Goal: Transaction & Acquisition: Book appointment/travel/reservation

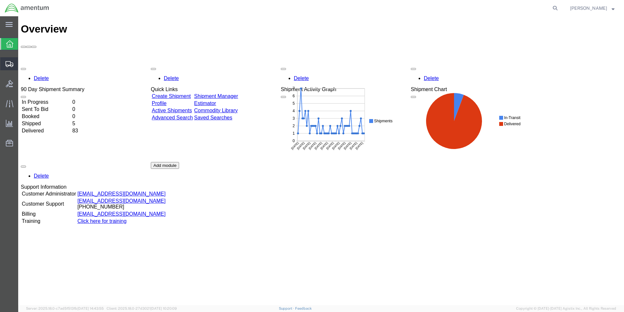
click at [0, 0] on span "Create Shipment" at bounding box center [0, 0] width 0 height 0
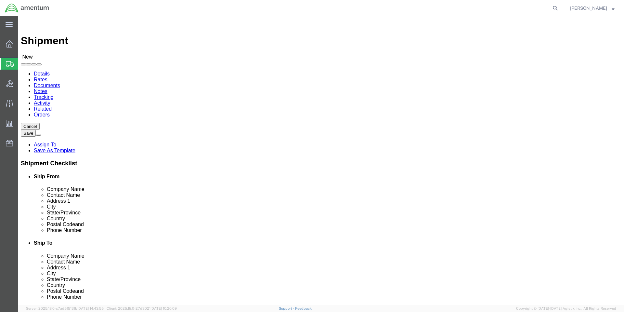
select select
select select "MYPROFILE"
select select "CA"
click input "text"
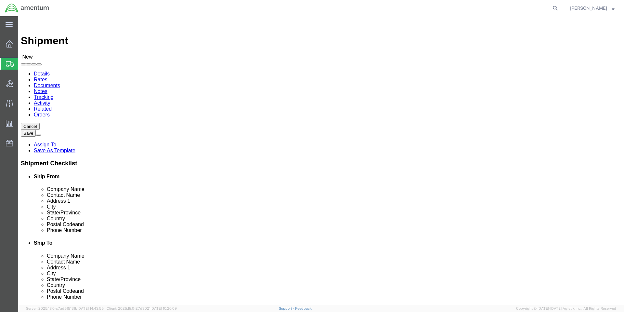
type input "colby"
click p "- Amentum Services, Inc. - ([PERSON_NAME]) [STREET_ADDRESS], [GEOGRAPHIC_DATA] …"
select select "WA"
type input "C"
type input "Amentum"
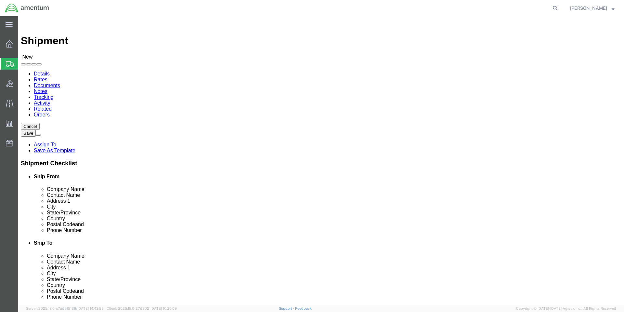
type input "[STREET_ADDRESS]"
type input "[GEOGRAPHIC_DATA] [GEOGRAPHIC_DATA]"
type input "[GEOGRAPHIC_DATA]"
type input "98278"
type input "[PHONE_NUMBER]"
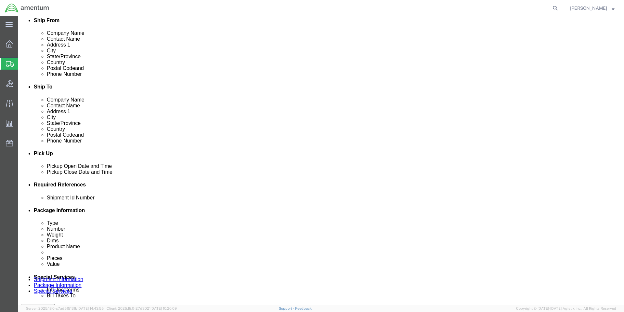
scroll to position [195, 0]
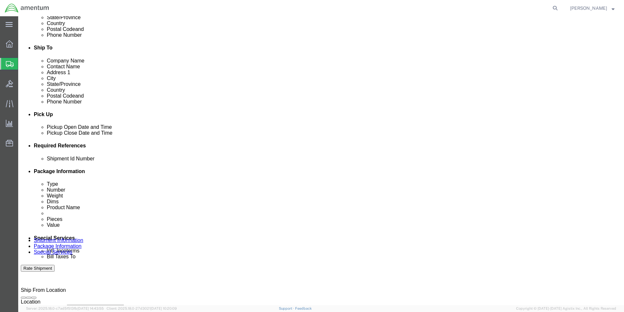
click input "text"
type input "1"
click button "Add reference"
click select "Select Account Type Activity ID Airline Appointment Number ASN Batch Request # …"
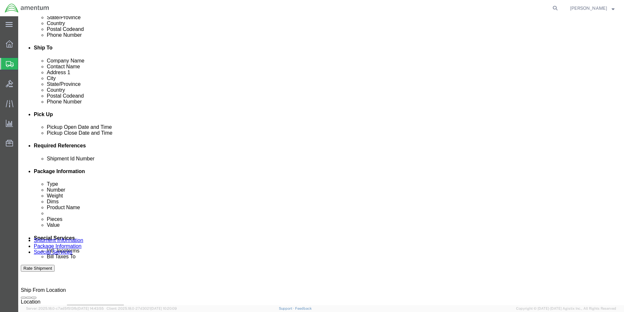
select select "PURCHORD"
click select "Select Account Type Activity ID Airline Appointment Number ASN Batch Request # …"
type input "HMMS: 85381"
select select "CUSTREF"
type input "8010015897411"
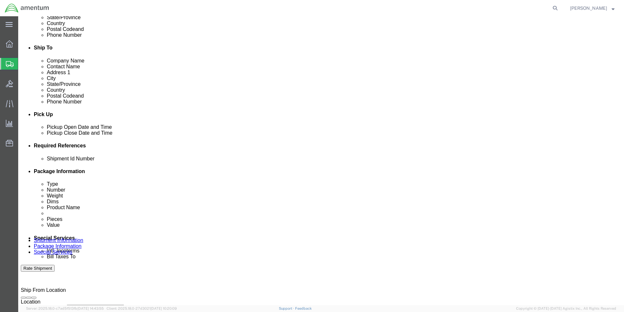
scroll to position [269, 0]
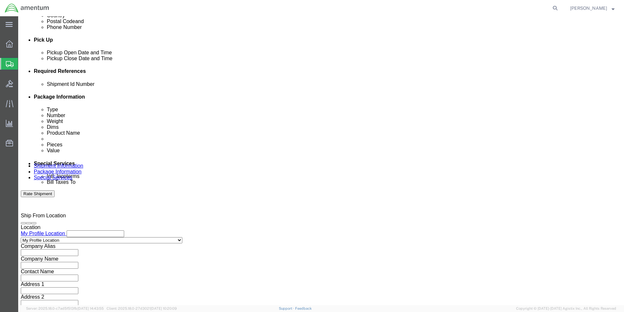
click button "Continue"
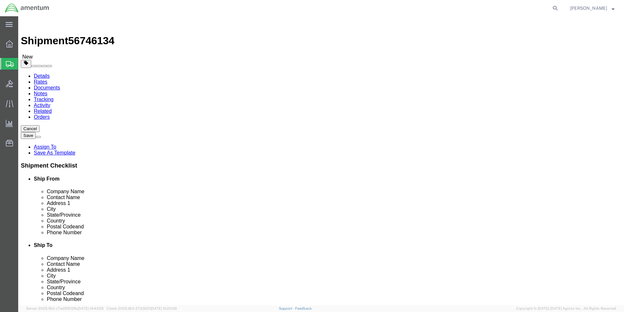
click select "Select BCK Boxes Bale(s) Basket(s) Bolt(s) Bottle(s) Buckets Bulk Bundle(s) Can…"
select select "VNPK"
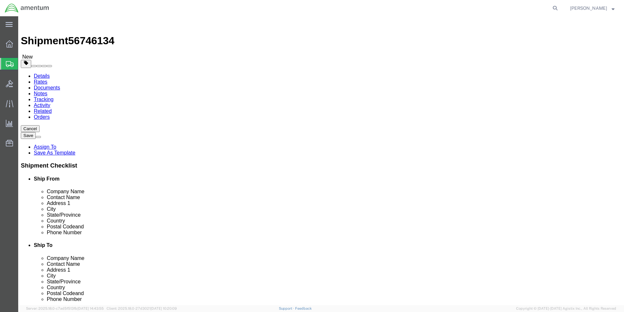
click select "Select BCK Boxes Bale(s) Basket(s) Bolt(s) Bottle(s) Buckets Bulk Bundle(s) Can…"
click input "text"
type input "7"
type input "8"
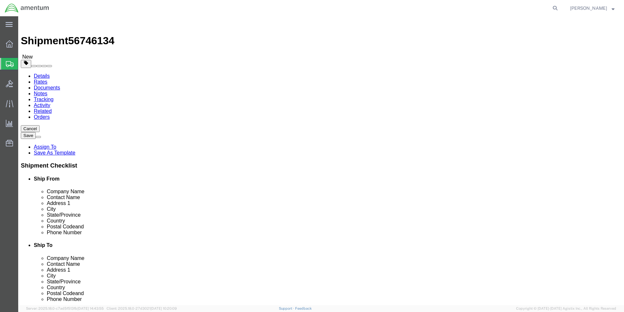
type input "2"
click input "2"
type input "3"
type input "4"
type input "2"
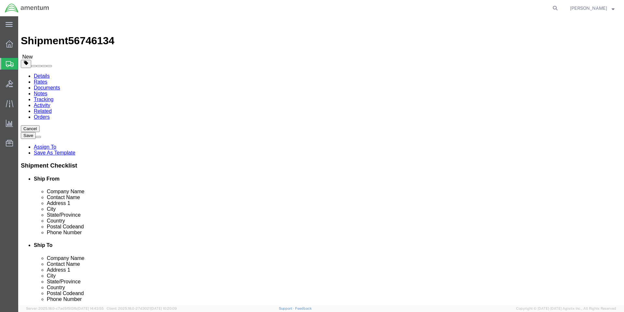
click link "Add Content"
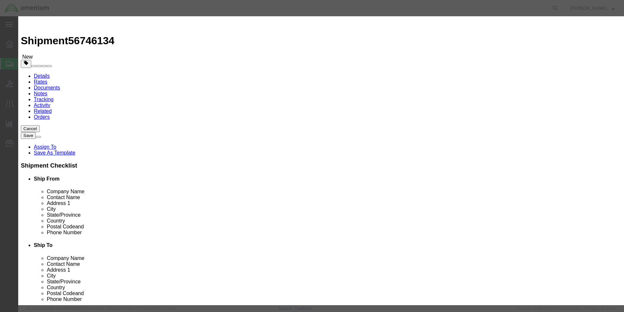
click input "text"
paste input "FP-310-SS PART A/B"
type input "FP-310-SS PART A/B"
click textarea
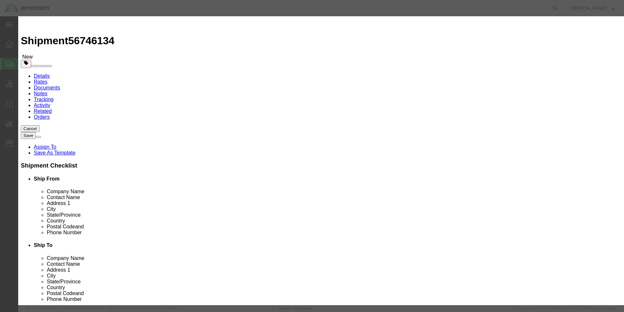
paste textarea "POLYURETHANE REPAIR PASTE, 100GM, KT=6 PACKS"
type textarea "POLYURETHANE REPAIR PASTE, 100GM, KT"
click input "0"
type input "5"
click input "text"
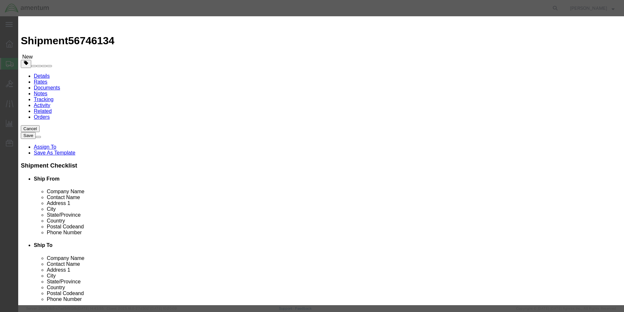
click input "text"
type input "3600"
select select "USD"
click button "Save & Close"
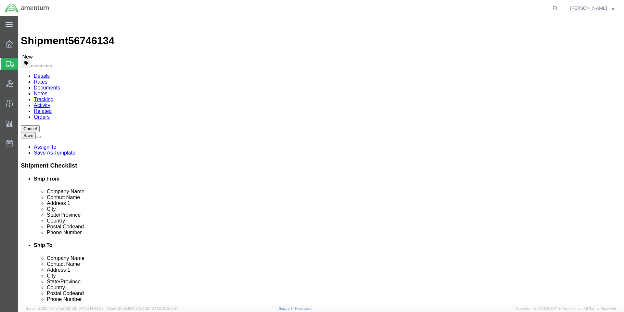
click div "Package Content # 1 1 x Vendor Packaging Package Type Select BCK Boxes Bale(s) …"
click button "Continue"
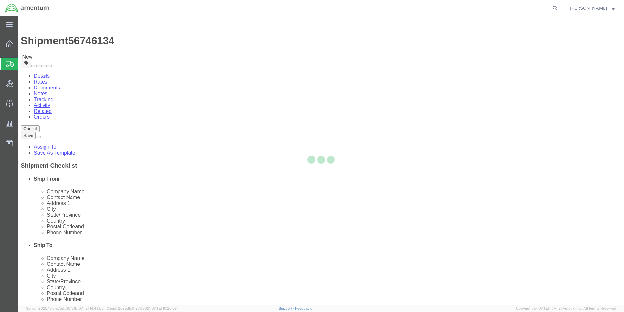
select select
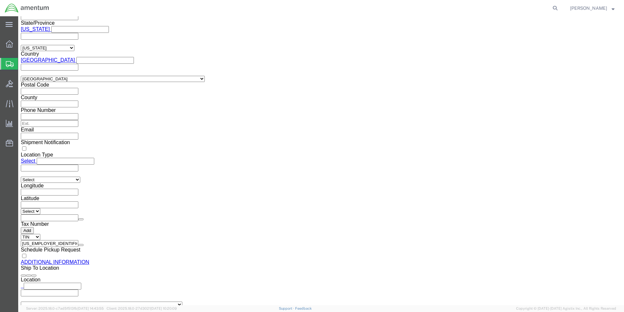
scroll to position [617, 0]
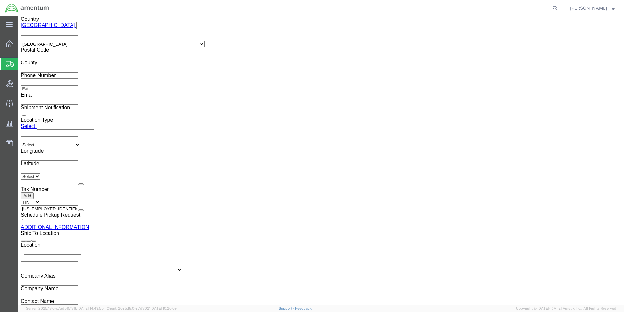
click button "Upload"
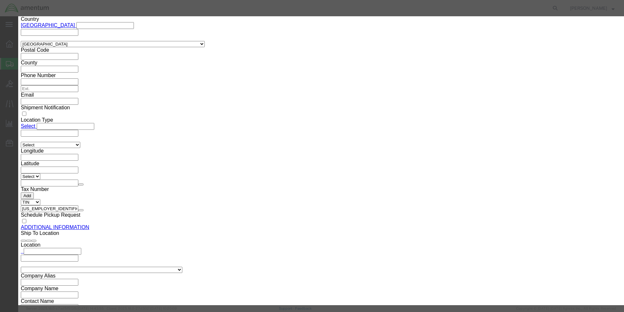
click button "Browse"
type input "C:\fakepath\8010015897411A_SDS.pdf"
click button "Upload"
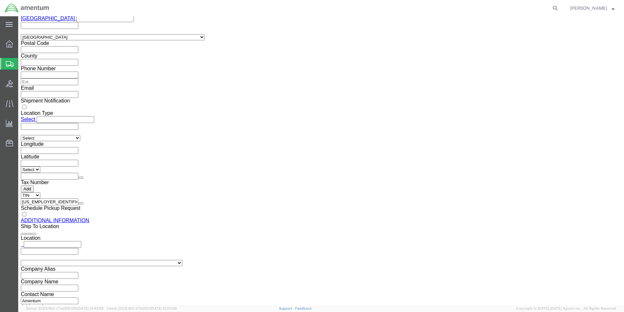
scroll to position [626, 0]
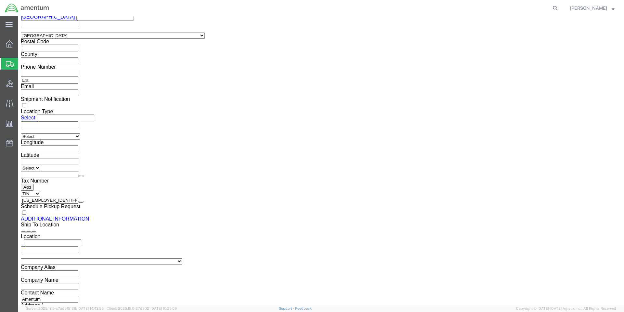
click button "Rate Shipment"
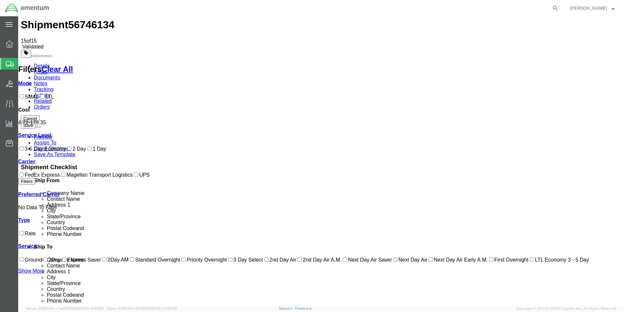
scroll to position [0, 0]
